Goal: Information Seeking & Learning: Learn about a topic

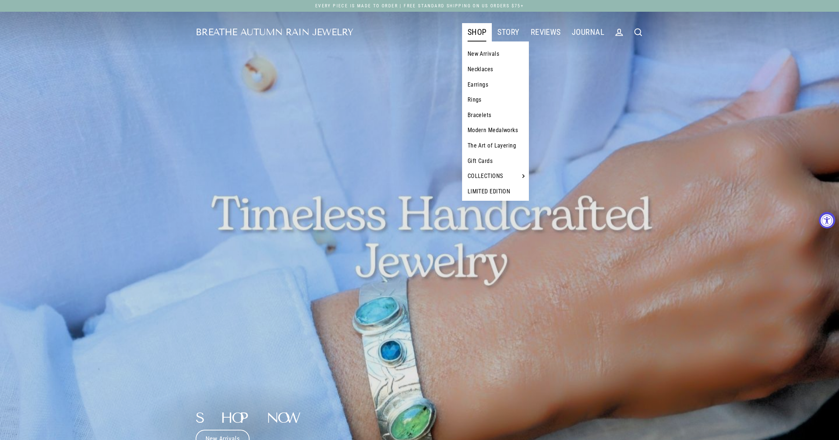
click at [481, 114] on link "Bracelets" at bounding box center [495, 114] width 67 height 15
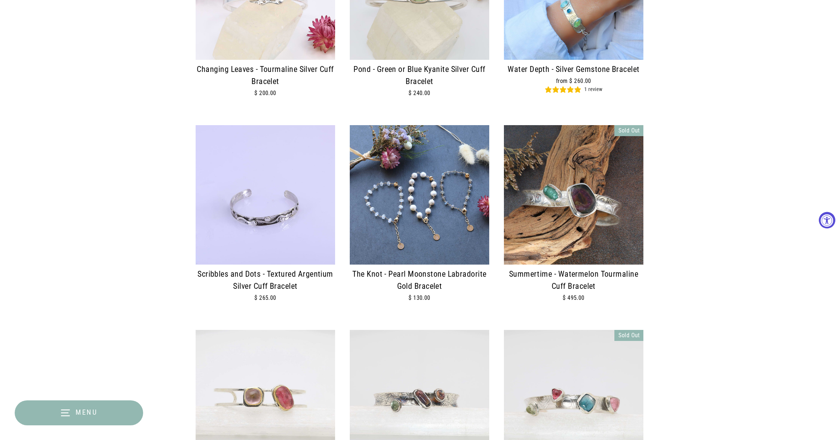
scroll to position [971, 0]
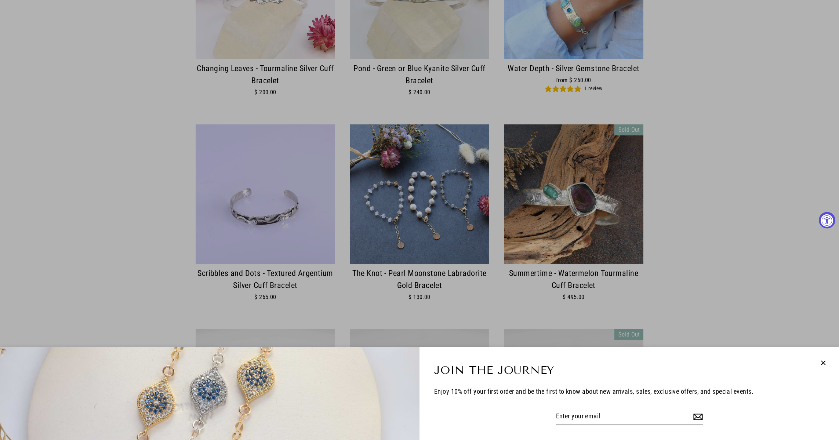
click at [821, 362] on icon "button" at bounding box center [823, 363] width 10 height 10
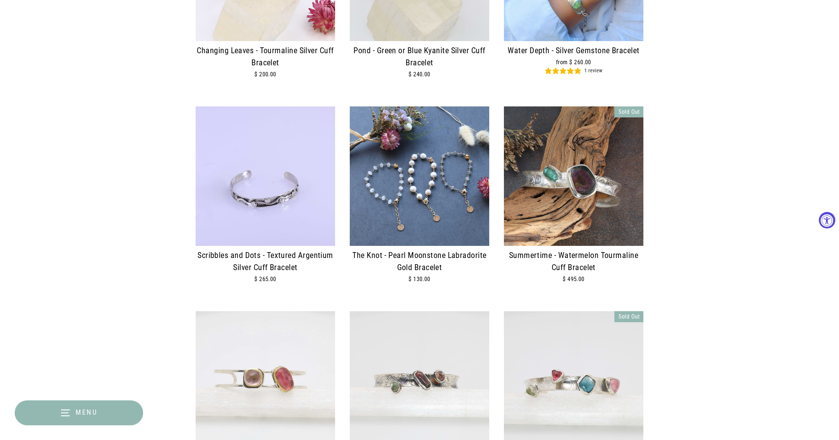
scroll to position [989, 0]
click at [272, 199] on img at bounding box center [265, 175] width 139 height 139
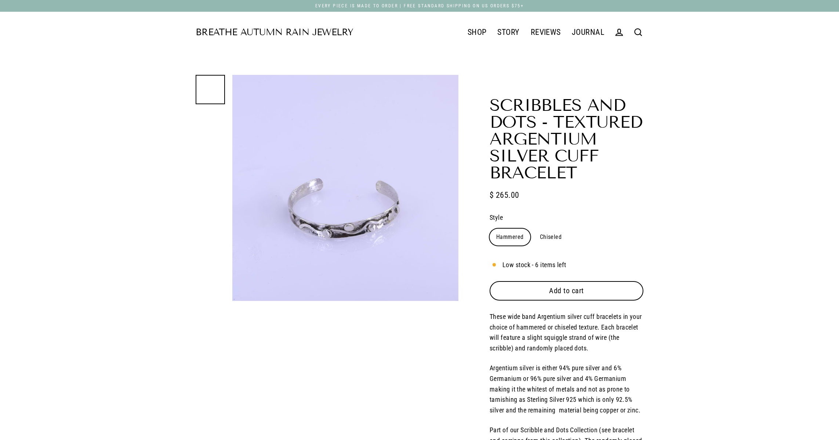
select select "3"
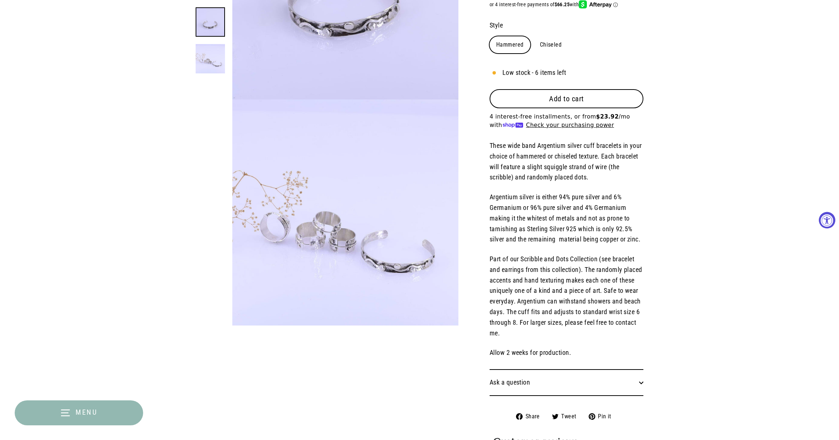
scroll to position [203, 0]
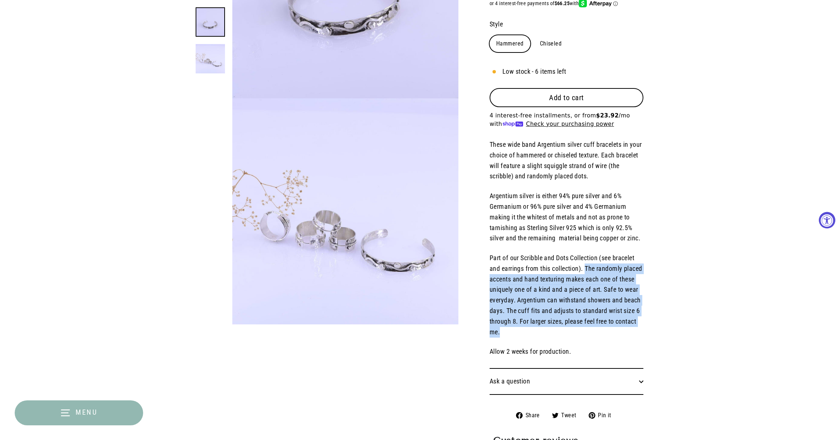
drag, startPoint x: 585, startPoint y: 263, endPoint x: 606, endPoint y: 326, distance: 66.4
click at [606, 326] on p "Part of our Scribble and Dots Collection (see bracelet and earrings from this c…" at bounding box center [566, 295] width 154 height 84
copy span "The randomly placed accents and hand texturing makes each one of these uniquely…"
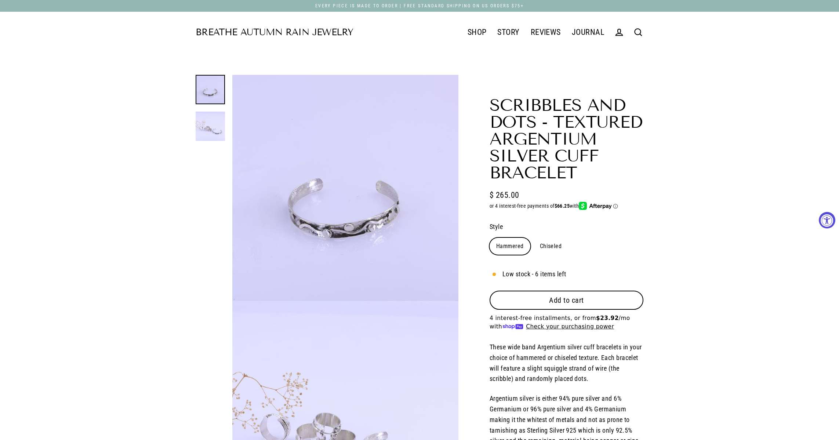
scroll to position [0, 0]
click at [516, 36] on link "STORY" at bounding box center [508, 32] width 33 height 18
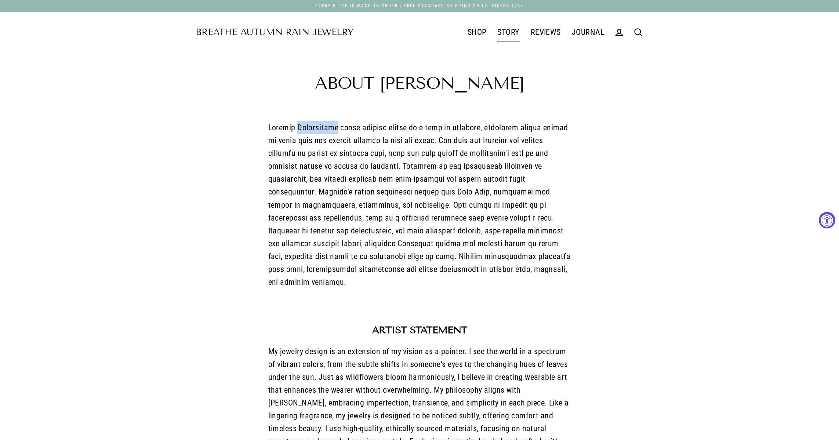
drag, startPoint x: 338, startPoint y: 128, endPoint x: 297, endPoint y: 128, distance: 41.1
click at [297, 128] on span at bounding box center [419, 205] width 302 height 164
copy span "Burjakowsky"
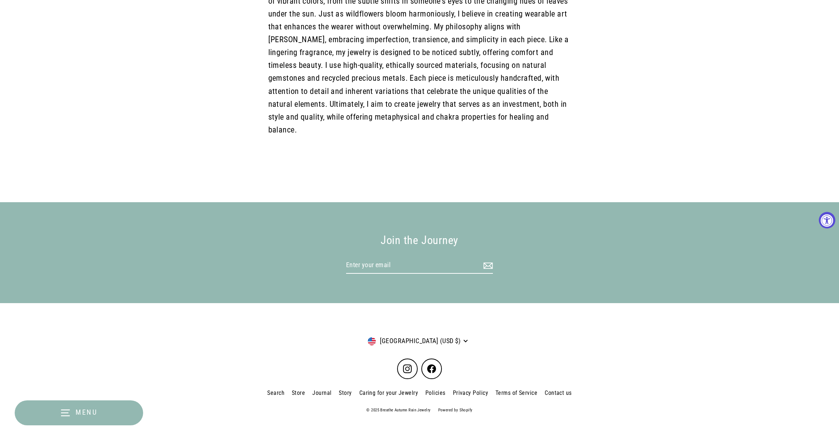
scroll to position [363, 0]
click at [411, 365] on icon at bounding box center [407, 369] width 9 height 9
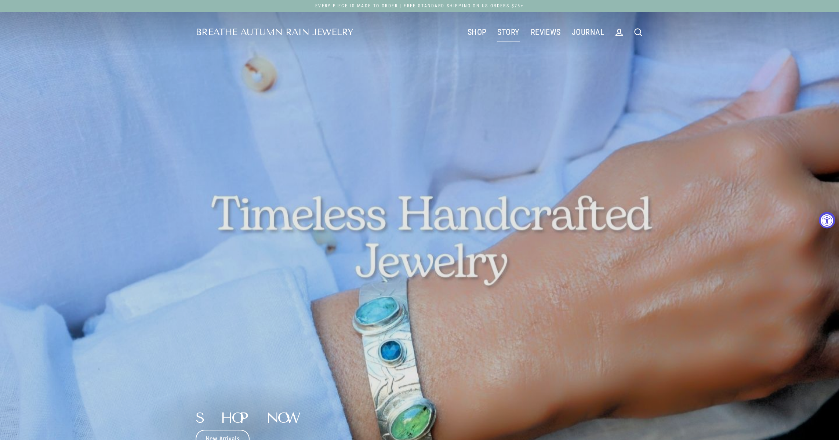
click at [510, 34] on link "STORY" at bounding box center [508, 32] width 33 height 18
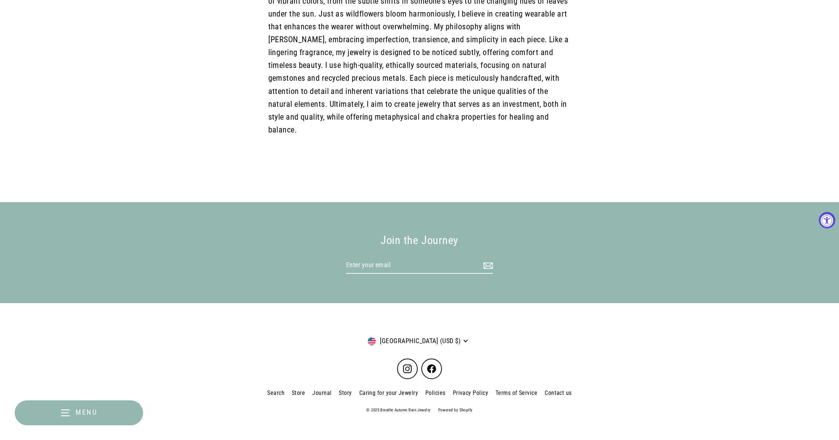
scroll to position [363, 0]
click at [549, 387] on link "Contact us" at bounding box center [558, 393] width 34 height 13
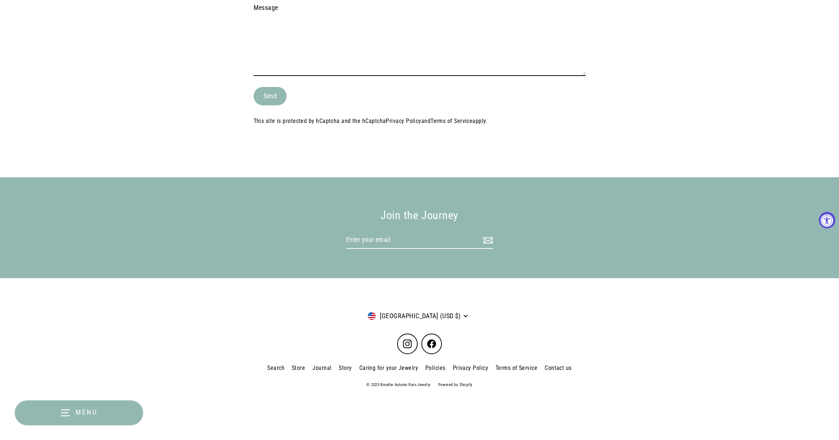
scroll to position [269, 0]
